Goal: Register for event/course

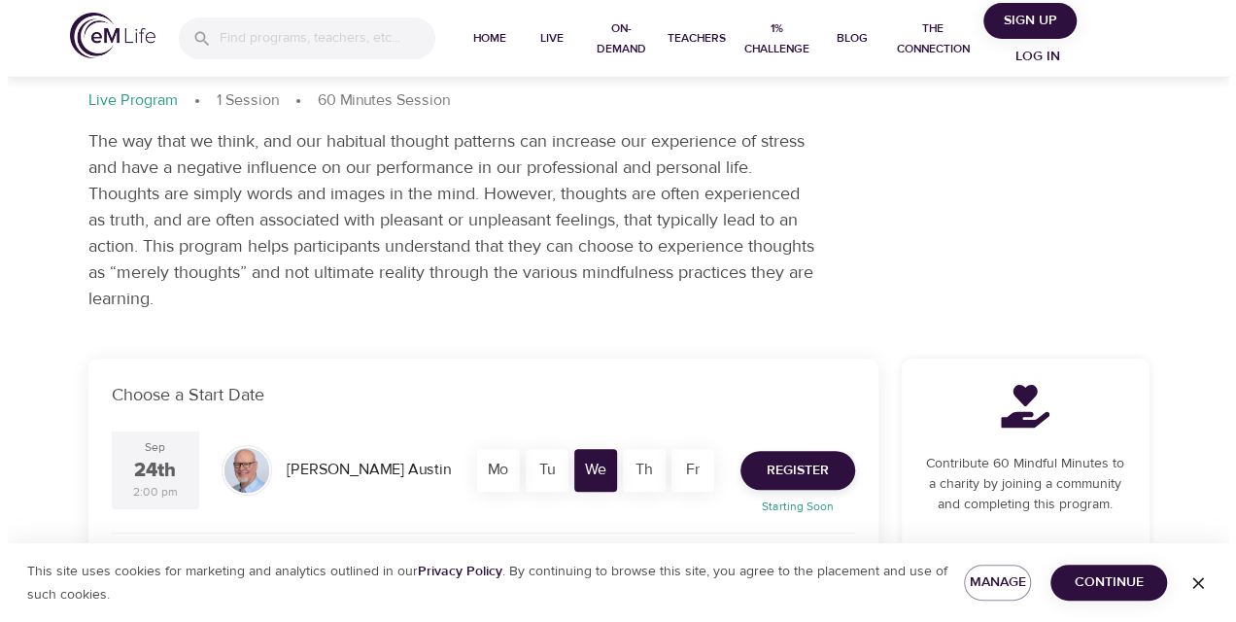
scroll to position [194, 0]
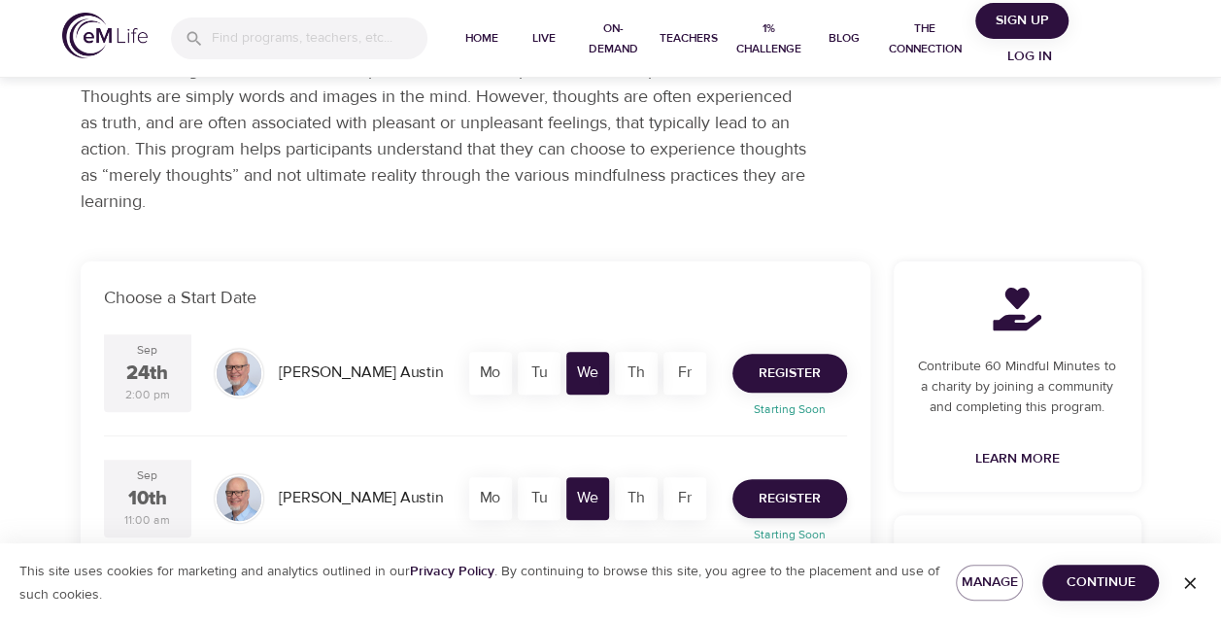
click at [797, 369] on span "Register" at bounding box center [790, 373] width 62 height 24
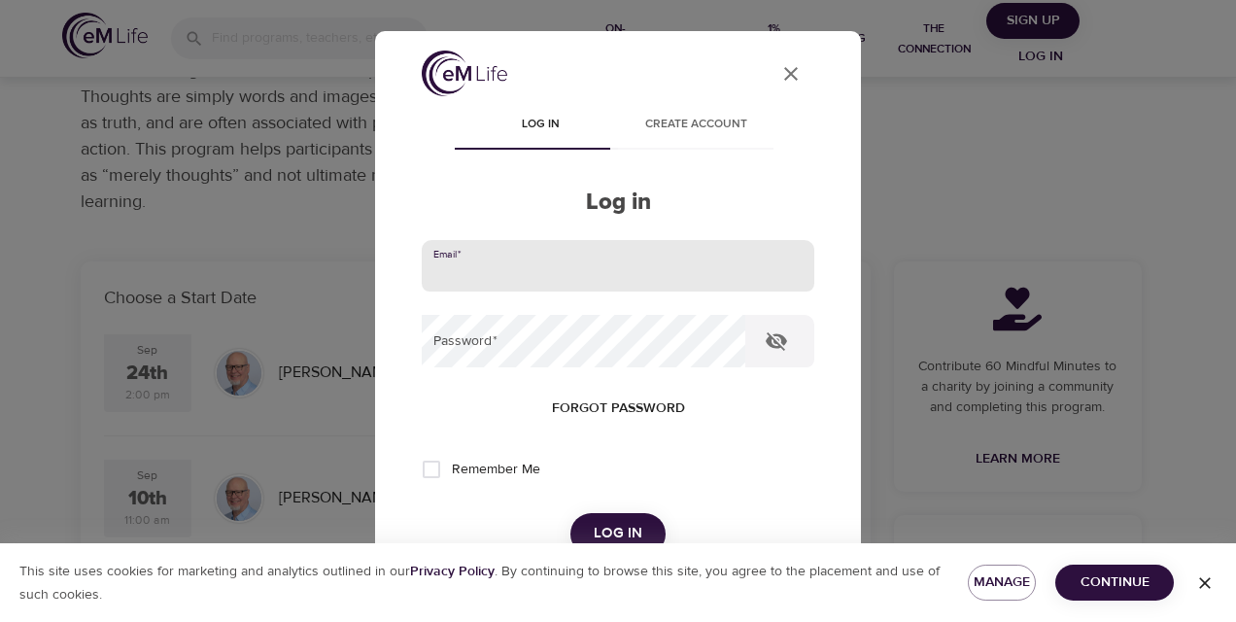
click at [455, 279] on input "email" at bounding box center [618, 266] width 392 height 52
type input "[EMAIL_ADDRESS][DOMAIN_NAME]"
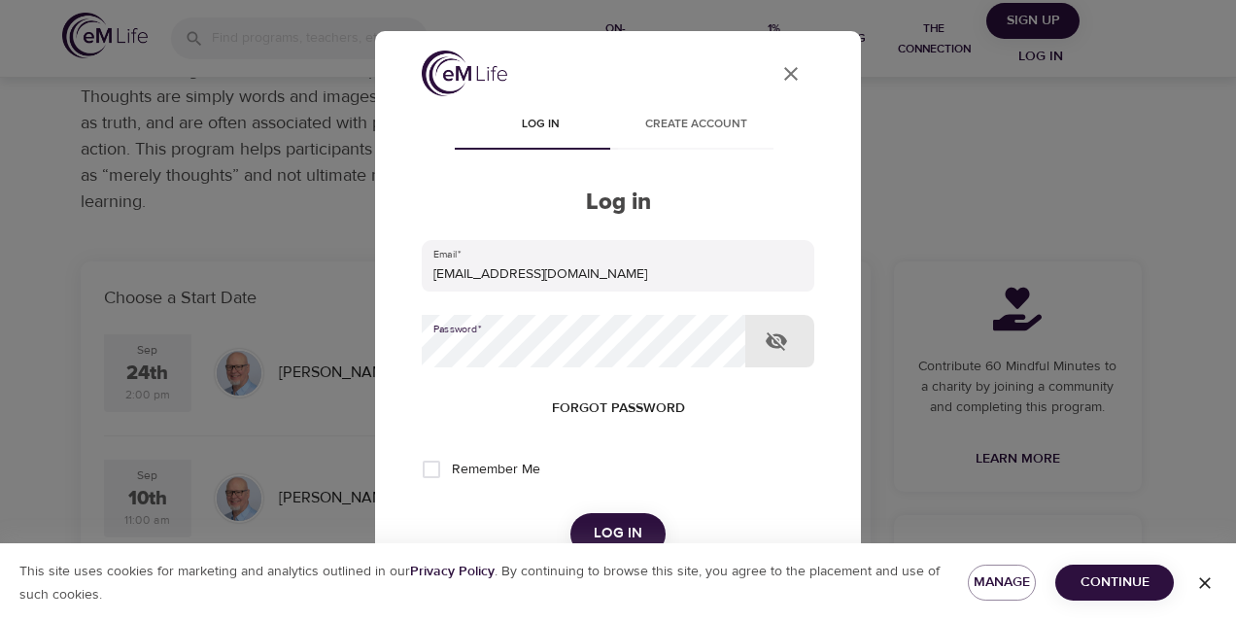
click at [608, 410] on span "Forgot password" at bounding box center [618, 408] width 133 height 24
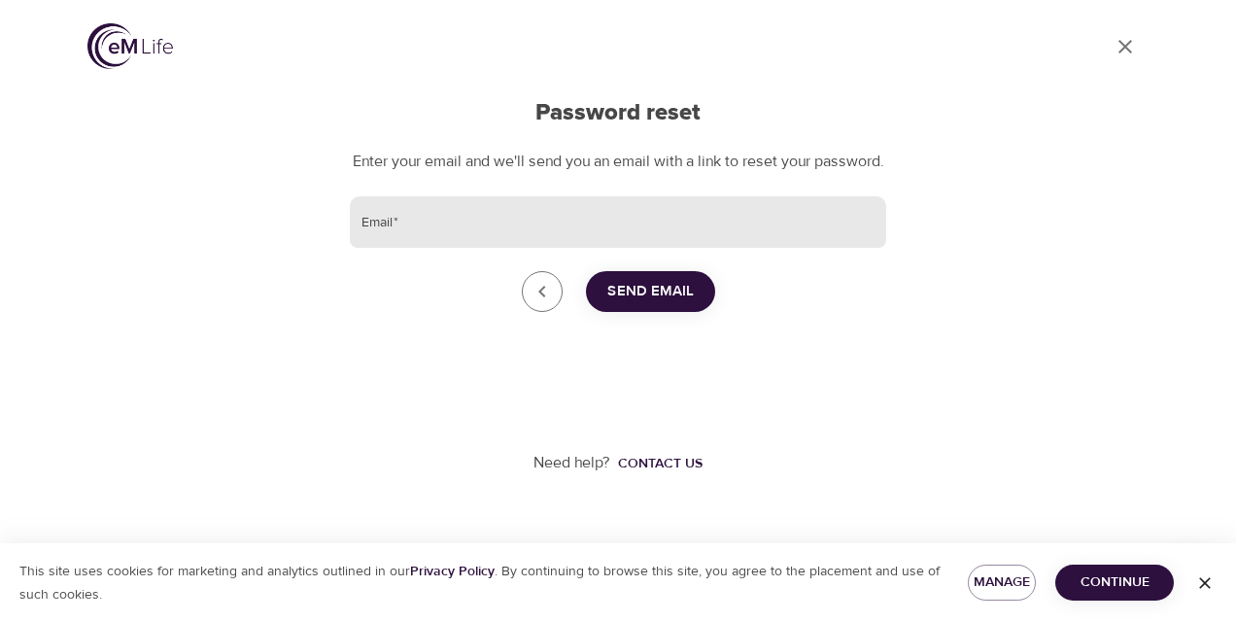
click at [394, 244] on input "Email   *" at bounding box center [618, 222] width 536 height 52
type input "[EMAIL_ADDRESS][DOMAIN_NAME]"
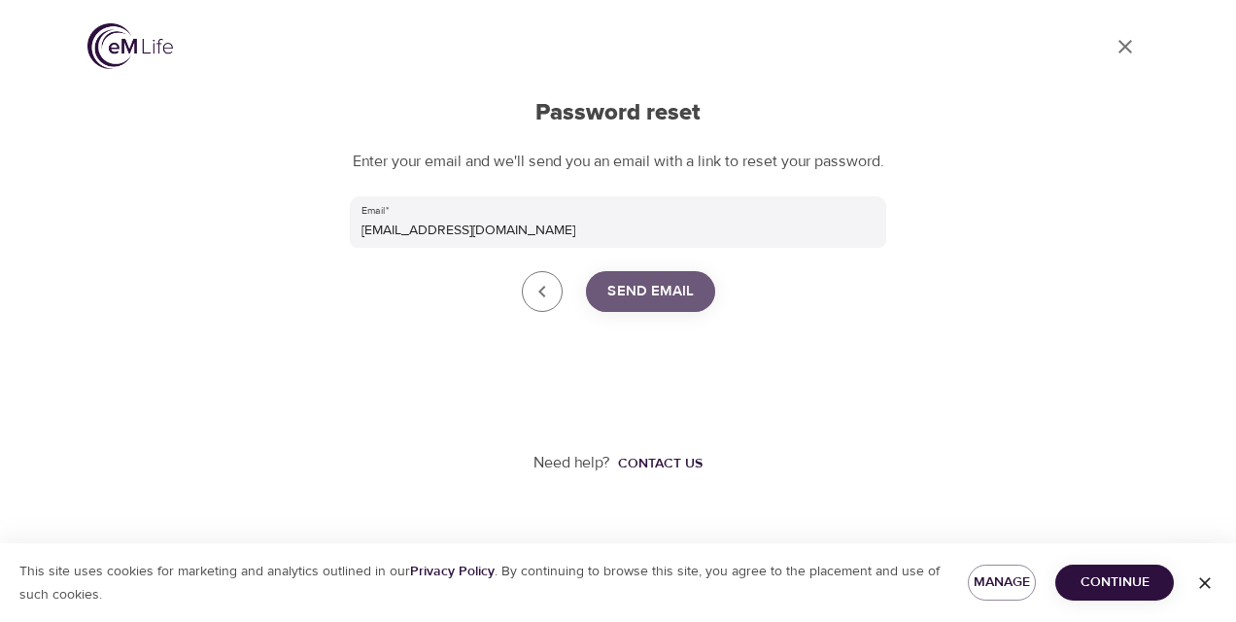
click at [635, 303] on span "Send Email" at bounding box center [650, 291] width 86 height 25
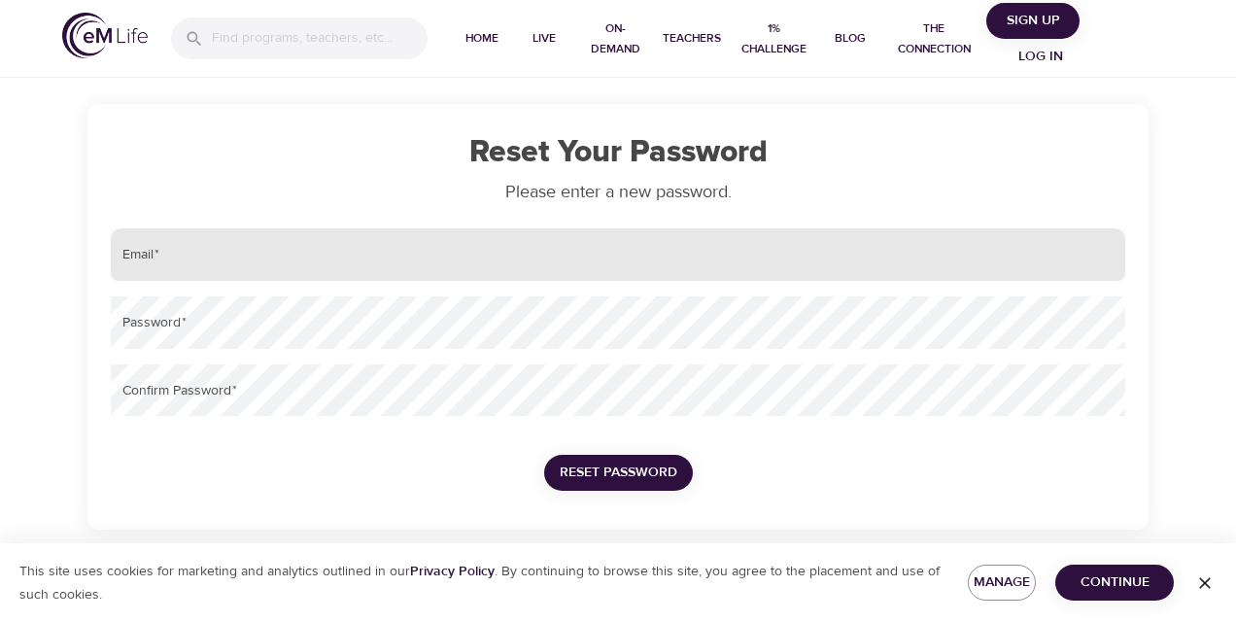
click at [172, 249] on input "email" at bounding box center [618, 254] width 1014 height 52
type input "[EMAIL_ADDRESS][DOMAIN_NAME]"
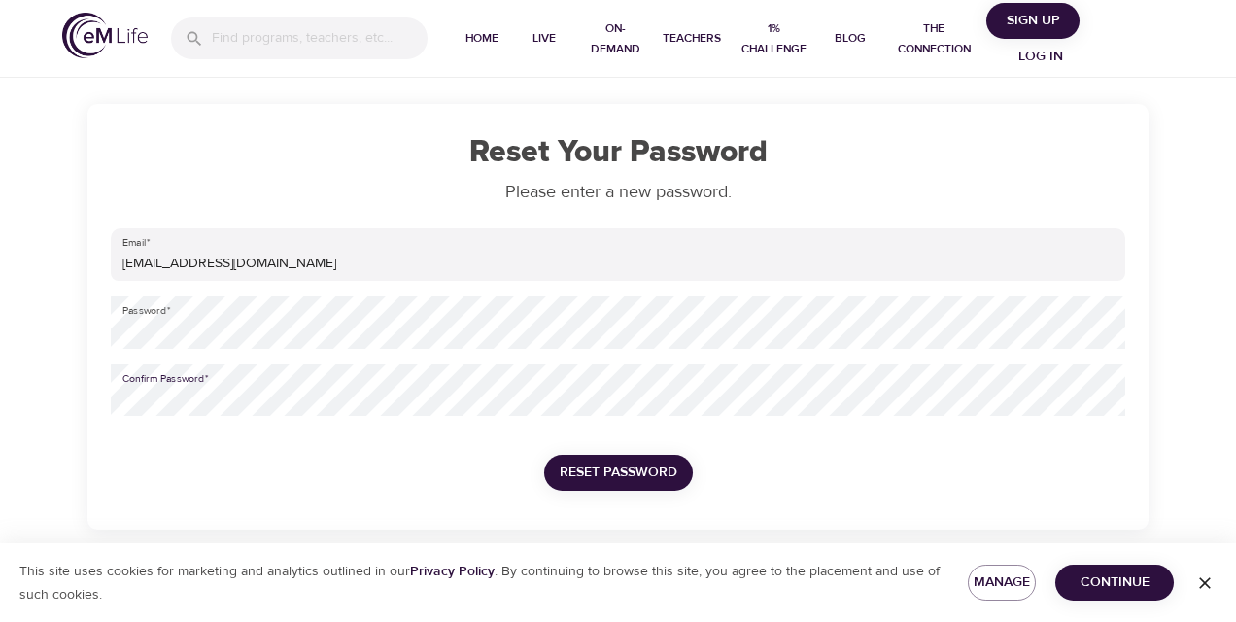
click at [595, 463] on span "Reset Password" at bounding box center [619, 472] width 118 height 24
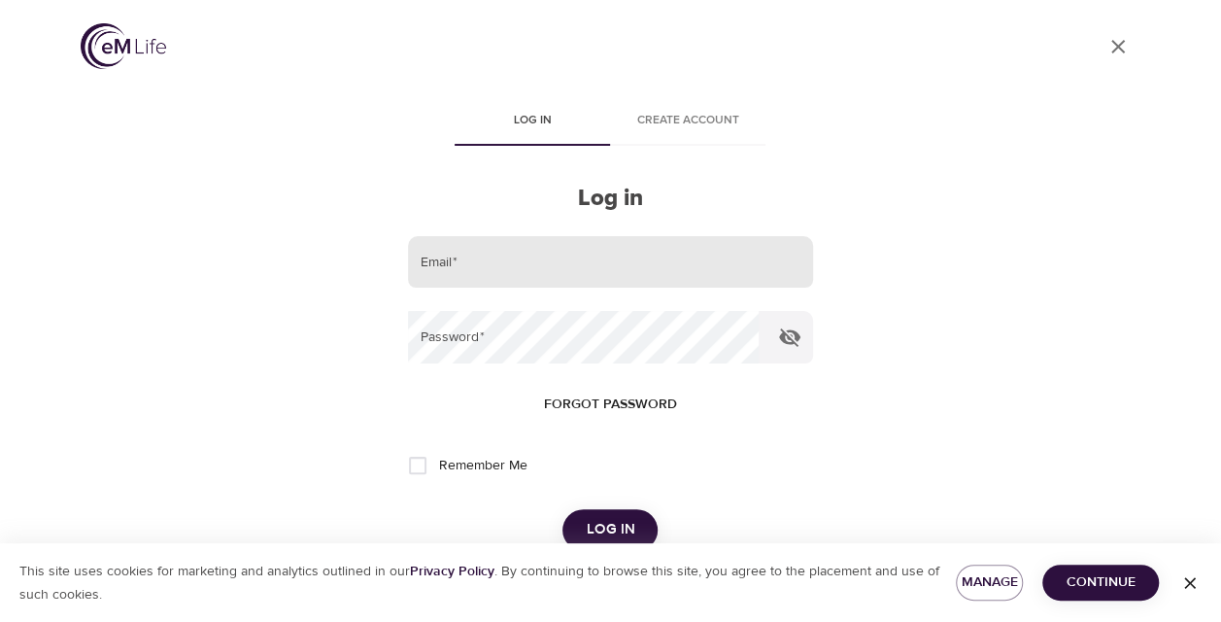
click at [449, 268] on input "email" at bounding box center [610, 262] width 404 height 52
type input "[EMAIL_ADDRESS][DOMAIN_NAME]"
click at [562, 509] on button "Log in" at bounding box center [609, 529] width 95 height 41
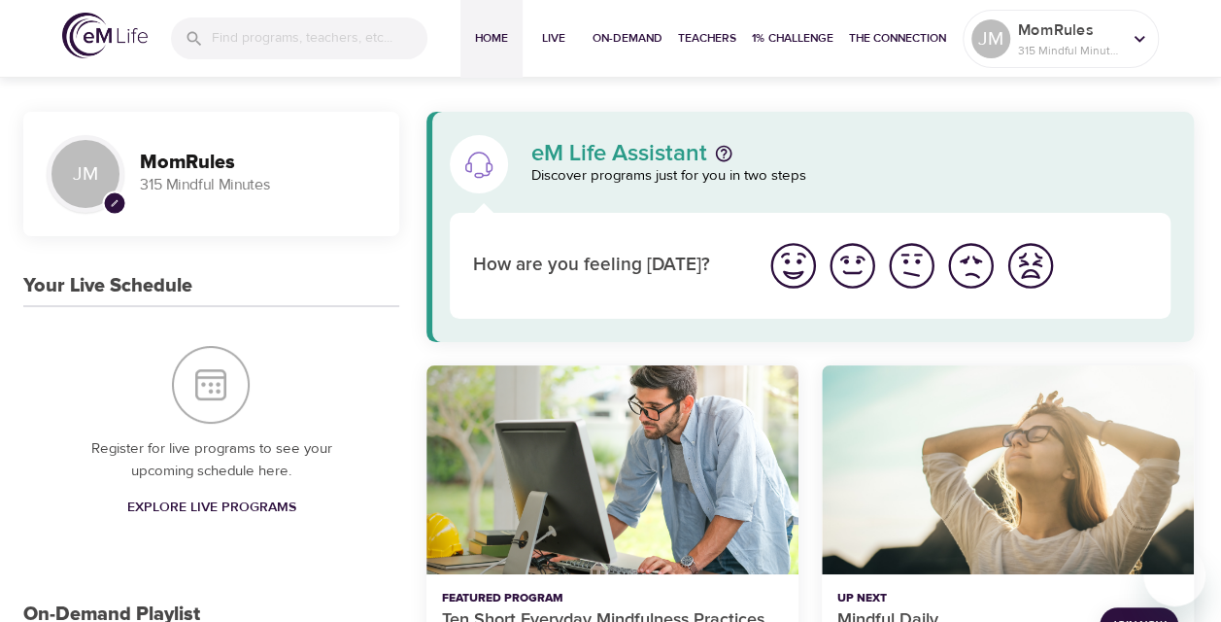
click at [262, 505] on span "Explore Live Programs" at bounding box center [210, 507] width 169 height 24
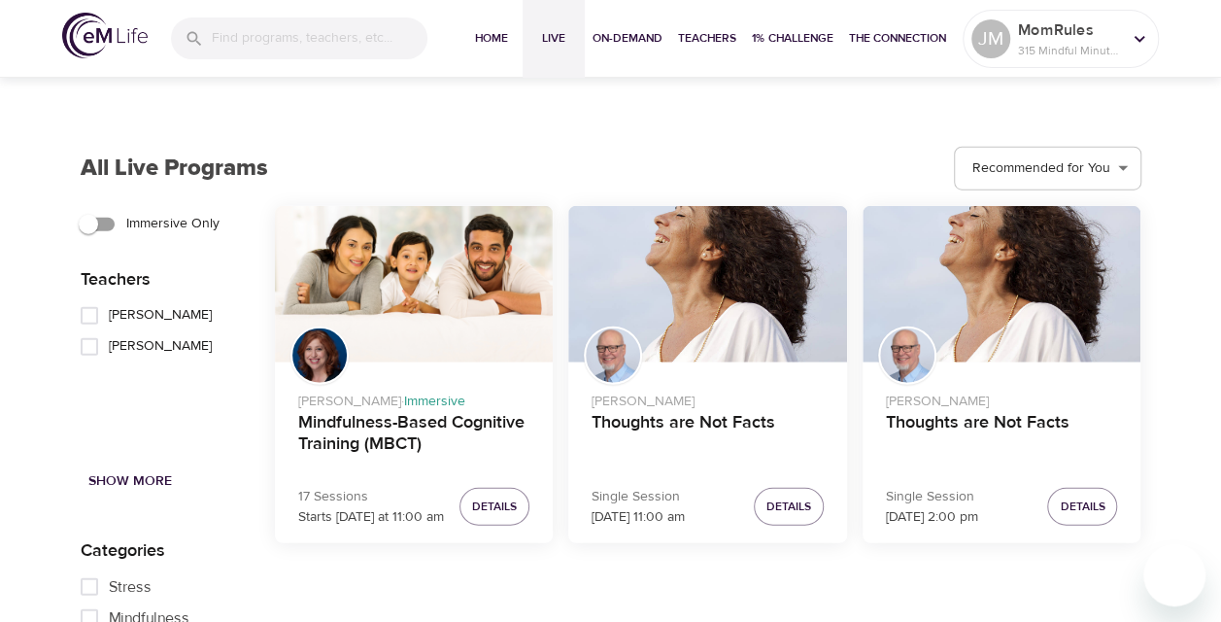
scroll to position [2429, 0]
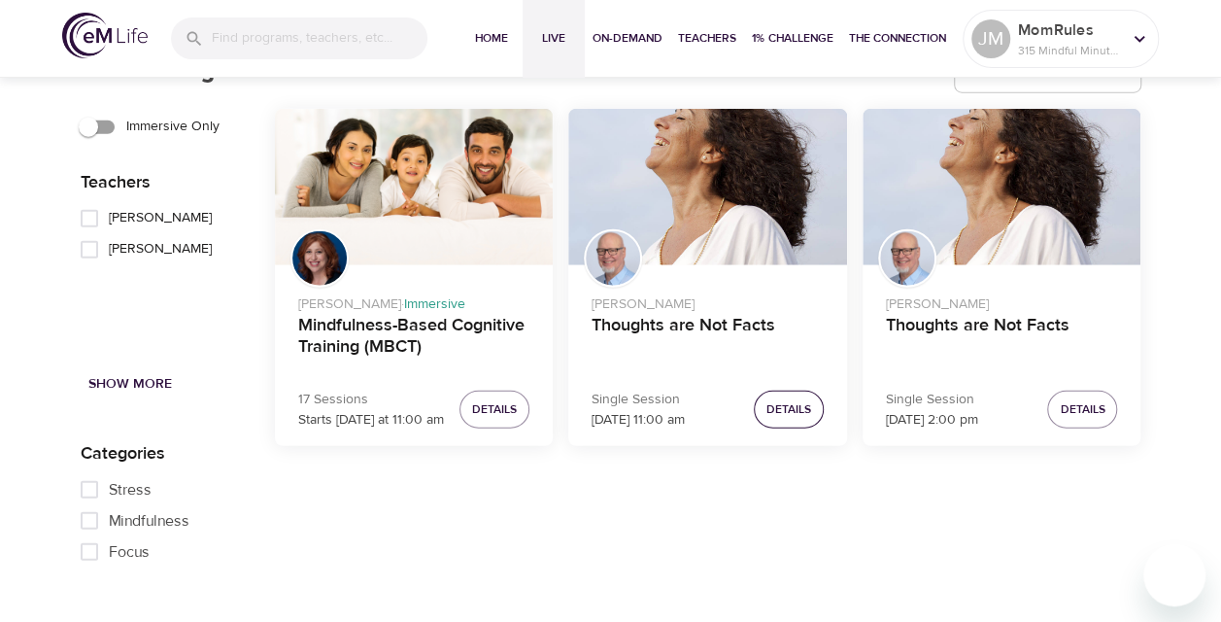
click at [789, 408] on span "Details" at bounding box center [788, 409] width 45 height 20
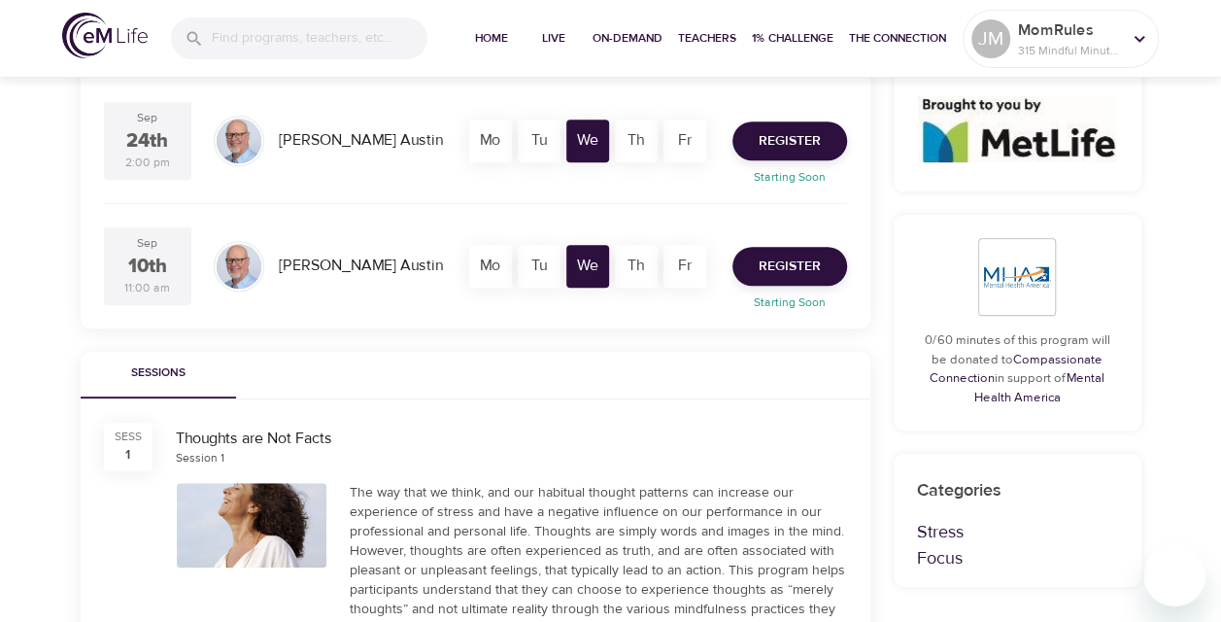
scroll to position [1030, 0]
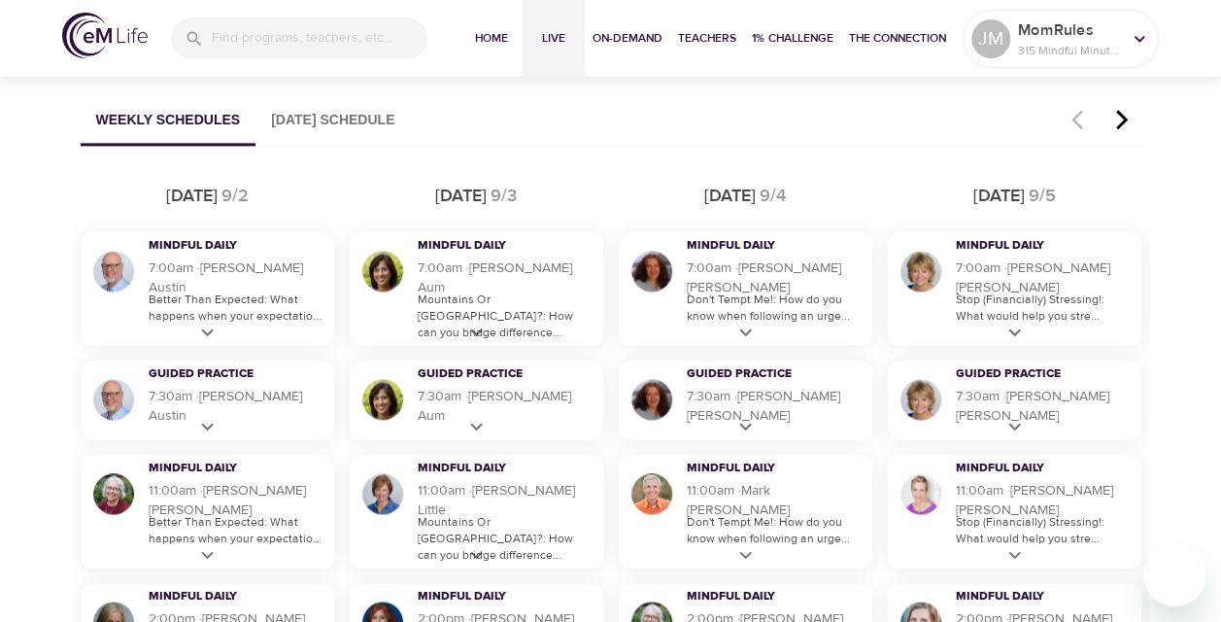
scroll to position [1042, 0]
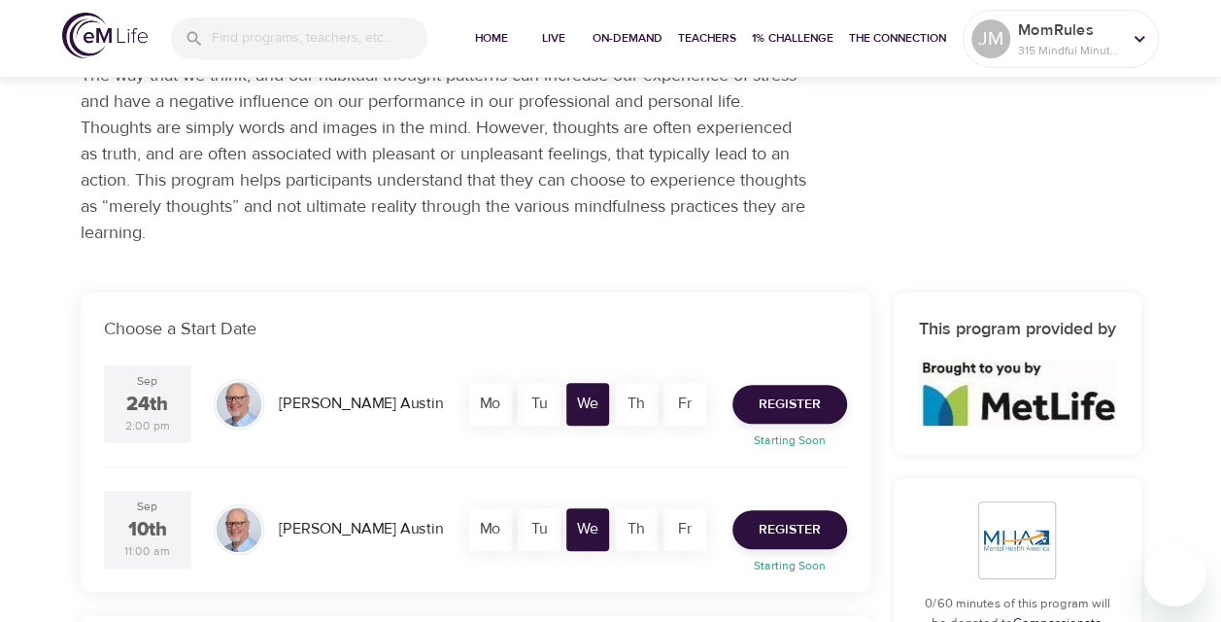
scroll to position [194, 0]
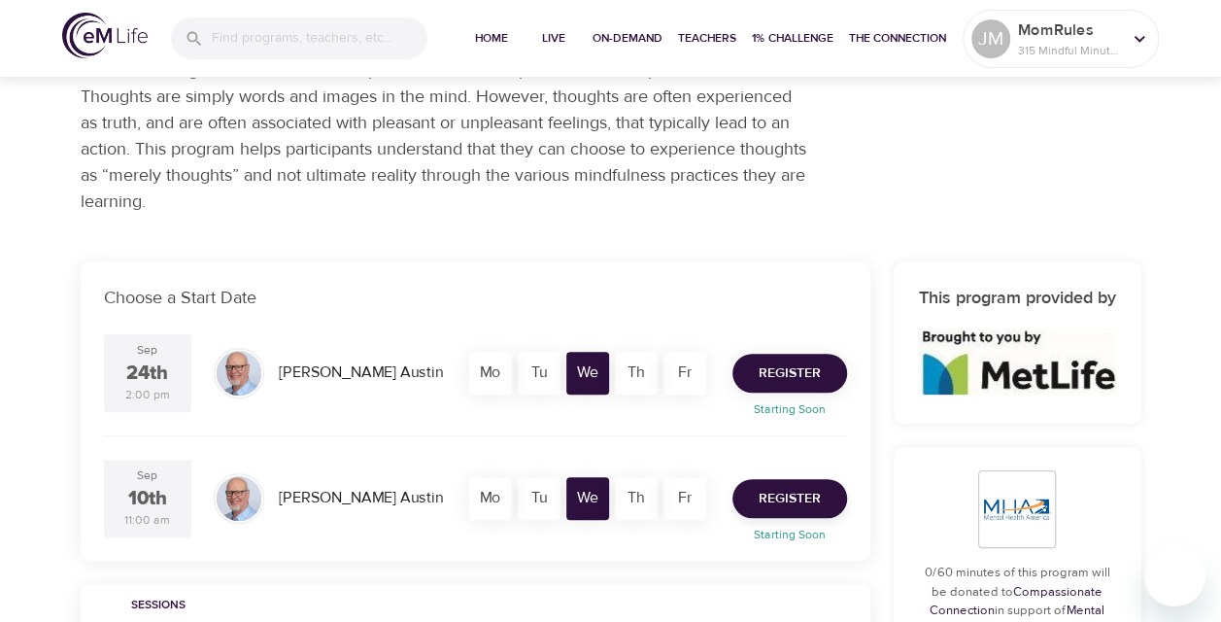
click at [776, 371] on span "Register" at bounding box center [790, 373] width 62 height 24
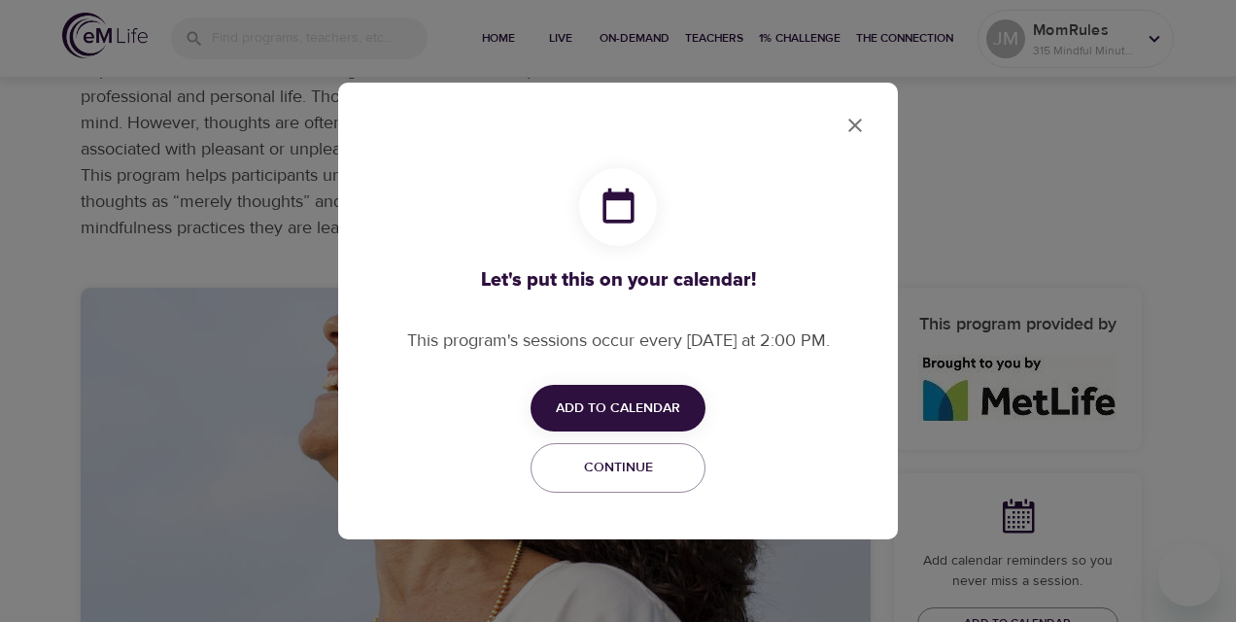
checkbox input "true"
click at [600, 398] on span "Add to Calendar" at bounding box center [618, 408] width 124 height 24
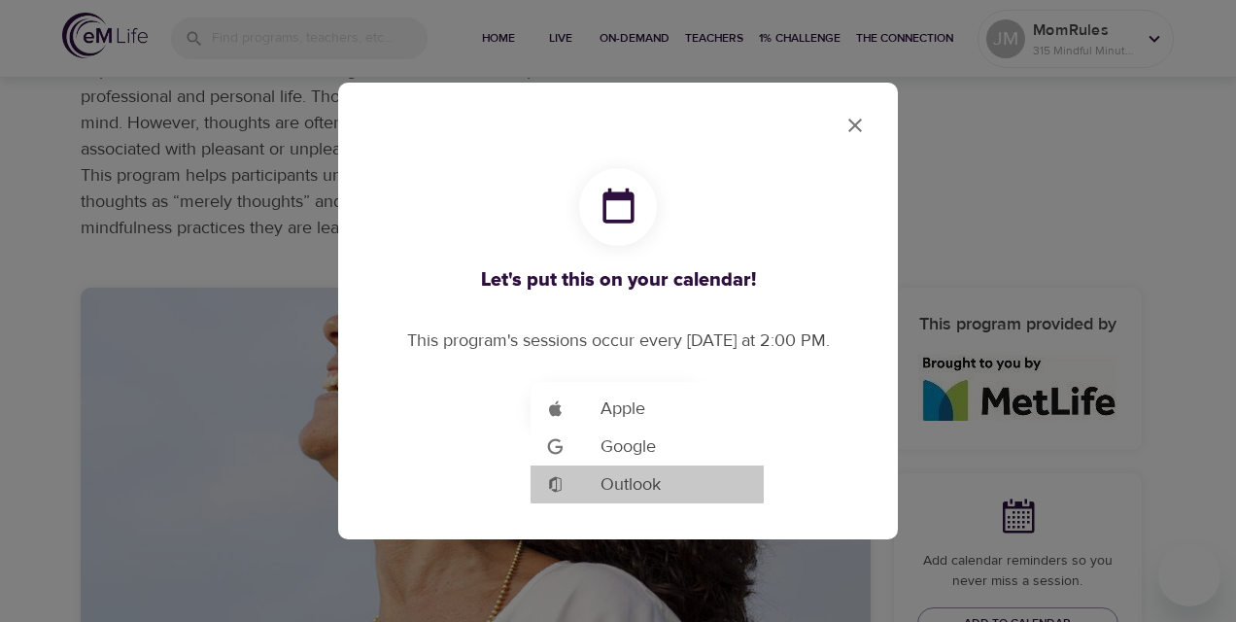
click at [622, 478] on span "Outlook" at bounding box center [630, 484] width 60 height 26
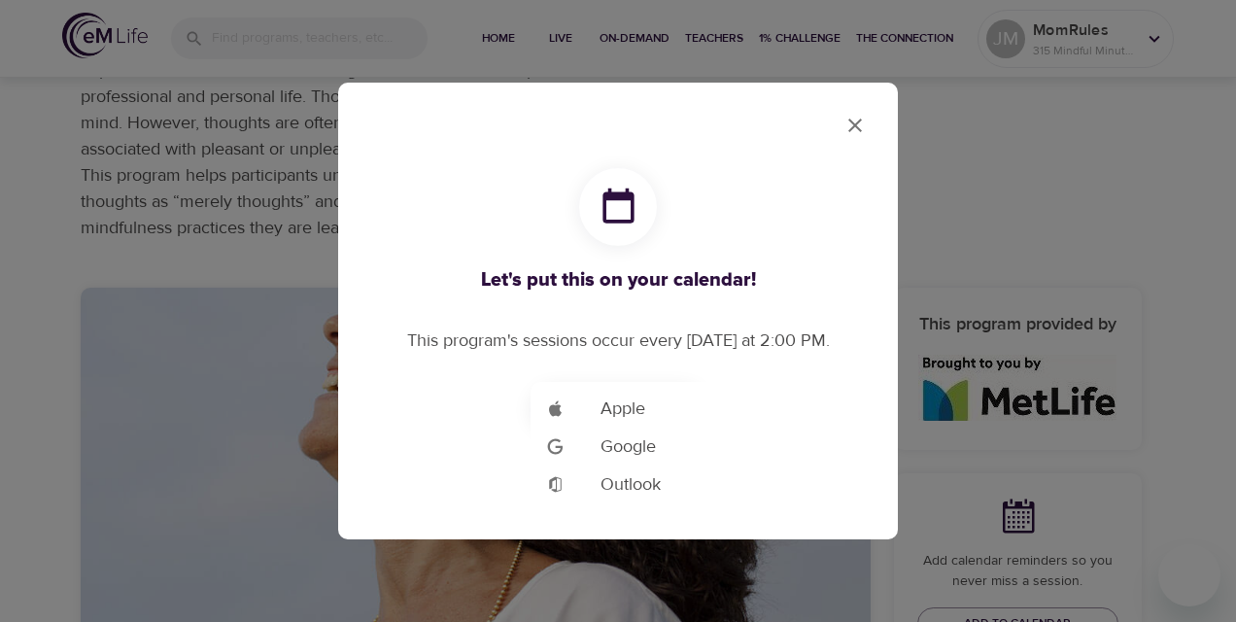
click at [1008, 183] on div at bounding box center [618, 311] width 1236 height 622
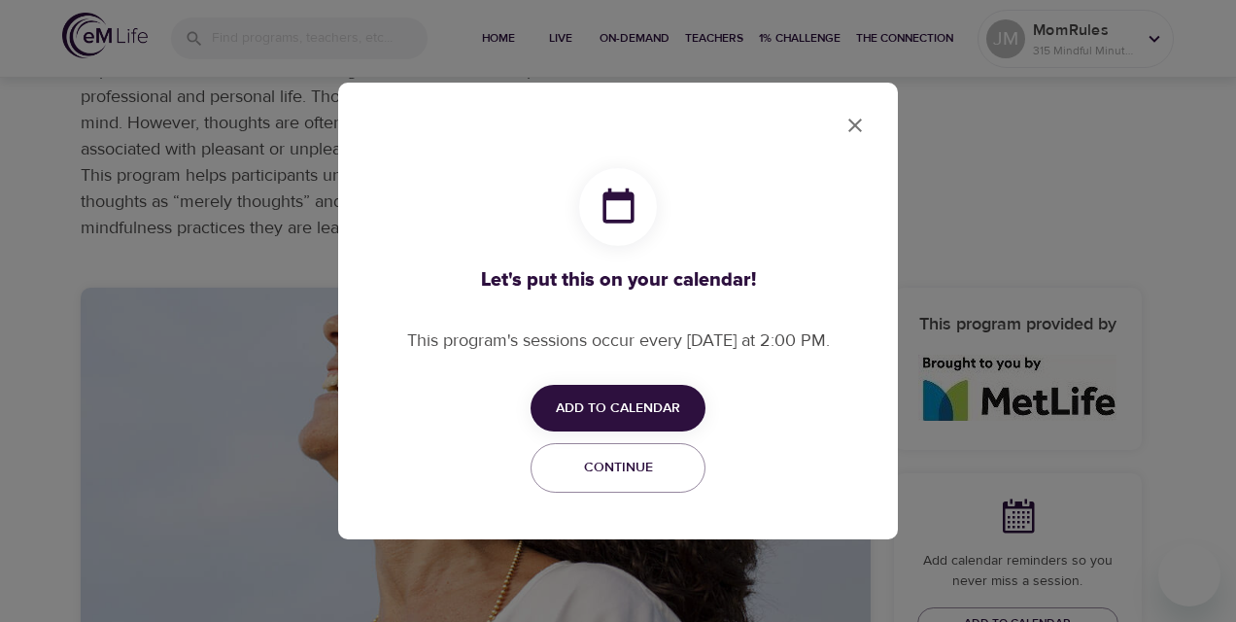
click at [858, 126] on icon "close" at bounding box center [854, 125] width 23 height 23
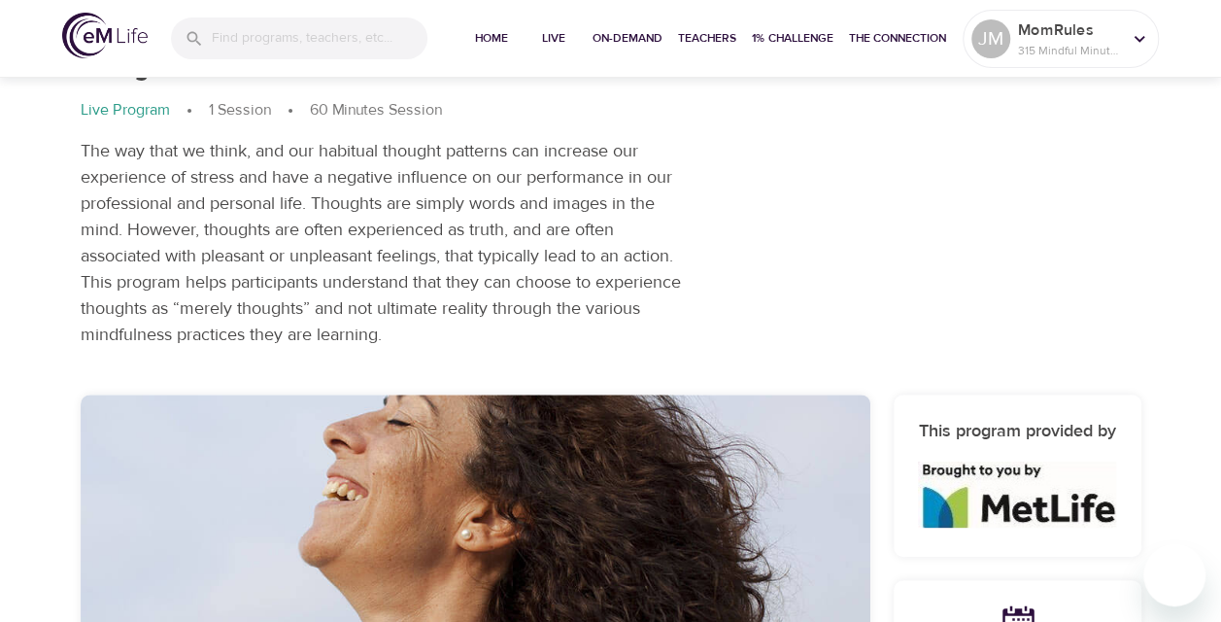
scroll to position [0, 0]
